Goal: Information Seeking & Learning: Learn about a topic

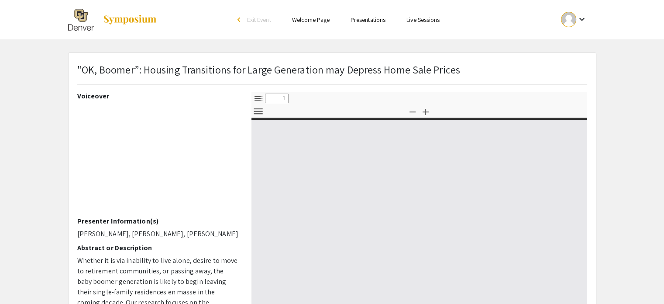
select select "custom"
type input "0"
select select "custom"
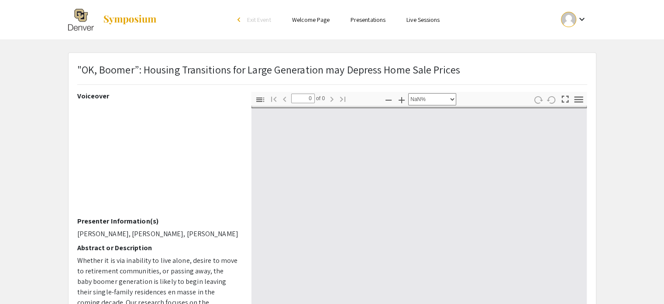
type input "1"
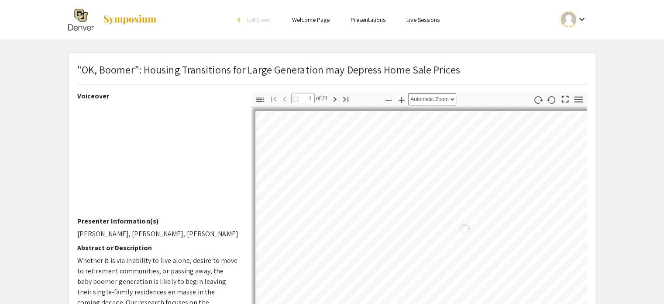
select select "auto"
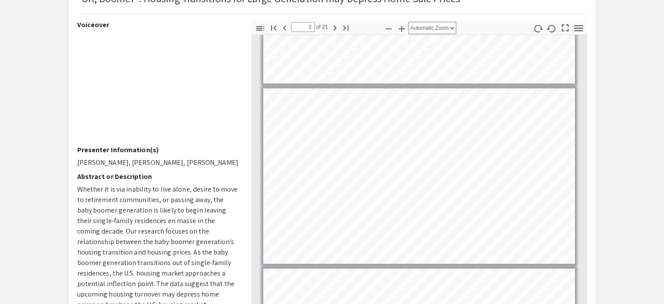
scroll to position [4, 0]
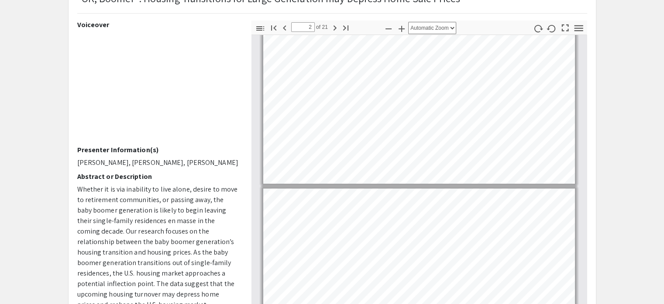
type input "1"
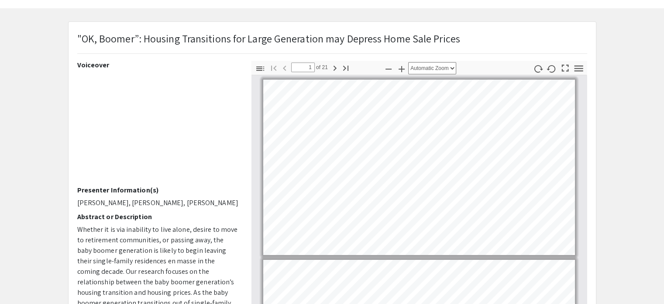
scroll to position [28, 0]
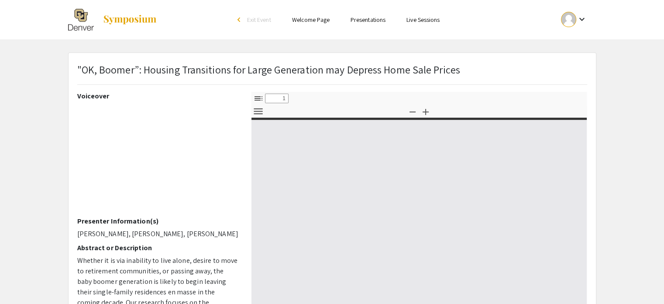
select select "custom"
type input "0"
select select "custom"
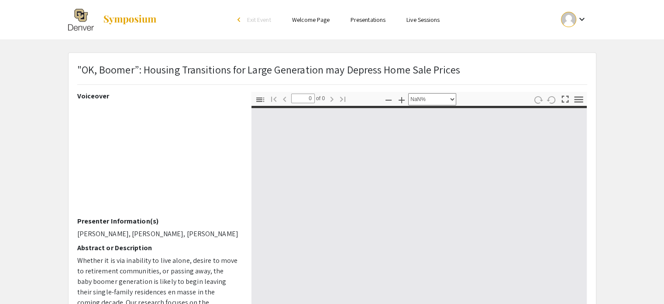
type input "1"
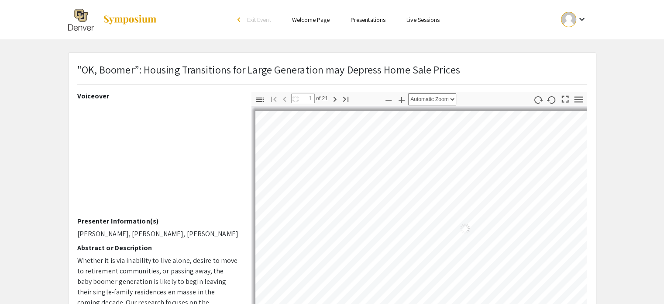
select select "auto"
